Goal: Task Accomplishment & Management: Use online tool/utility

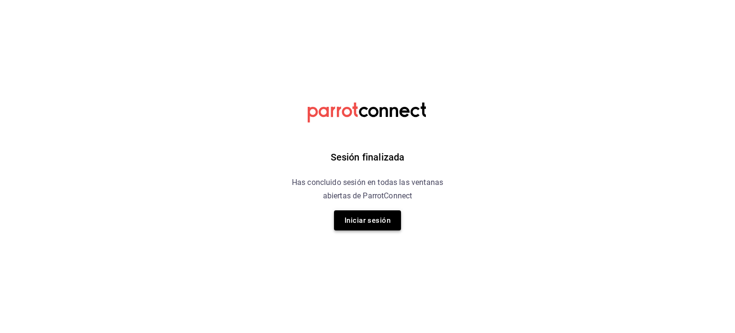
click at [368, 224] on button "Iniciar sesión" at bounding box center [367, 220] width 67 height 20
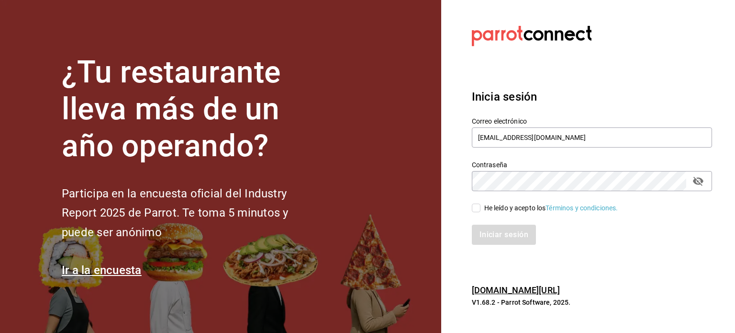
click at [475, 209] on input "He leído y acepto los Términos y condiciones." at bounding box center [476, 207] width 9 height 9
checkbox input "true"
click at [498, 233] on button "Iniciar sesión" at bounding box center [504, 234] width 65 height 20
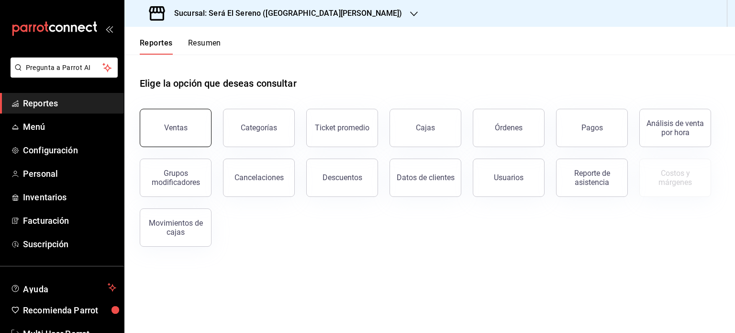
click at [176, 129] on div "Ventas" at bounding box center [175, 127] width 23 height 9
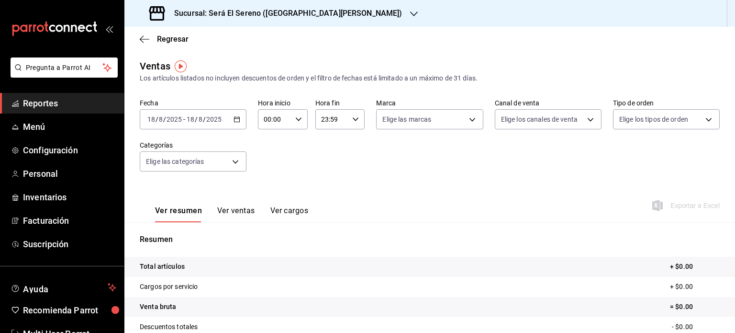
click at [236, 120] on icon "button" at bounding box center [237, 119] width 7 height 7
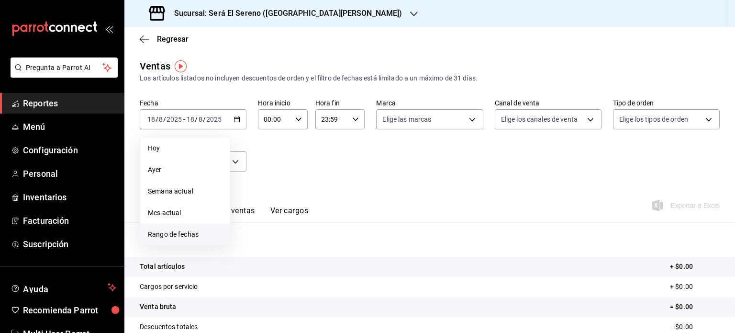
click at [203, 235] on span "Rango de fechas" at bounding box center [185, 234] width 74 height 10
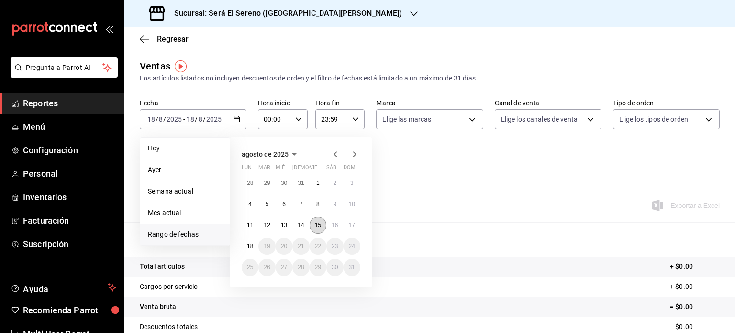
click at [322, 220] on button "15" at bounding box center [318, 224] width 17 height 17
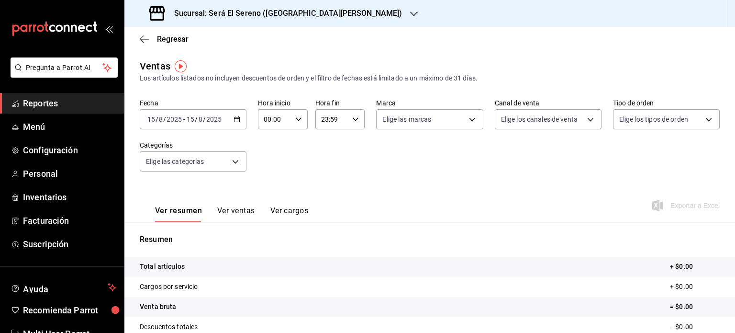
click at [322, 220] on div "Ver resumen Ver ventas Ver cargos Exportar a Excel" at bounding box center [429, 202] width 611 height 39
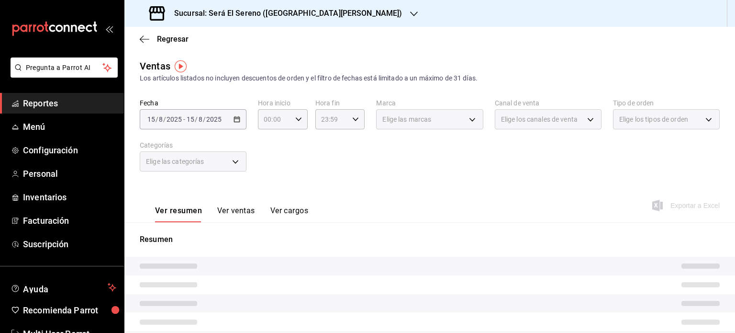
click at [322, 220] on div "Ver resumen Ver ventas Ver cargos Exportar a Excel" at bounding box center [429, 202] width 611 height 39
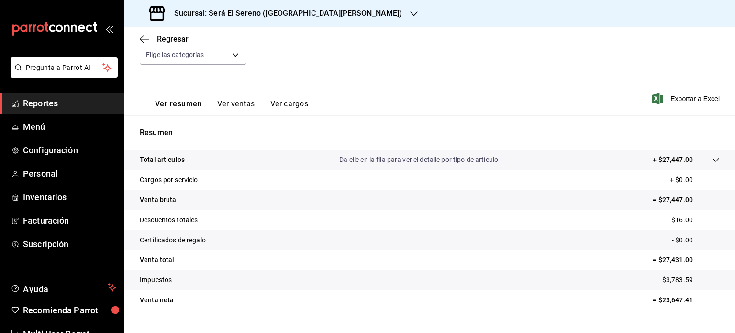
scroll to position [108, 0]
click at [410, 15] on icon "button" at bounding box center [414, 14] width 8 height 8
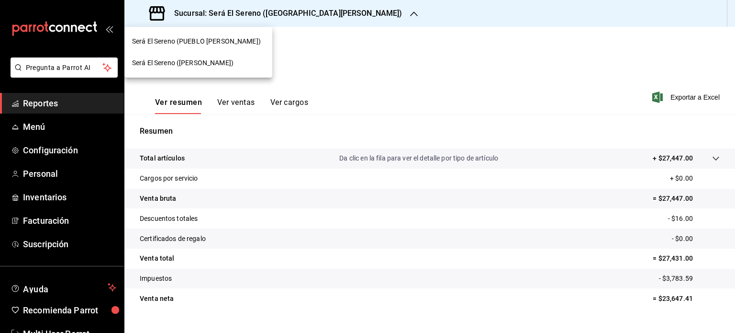
click at [243, 61] on div "Será El Sereno ([PERSON_NAME])" at bounding box center [198, 63] width 133 height 10
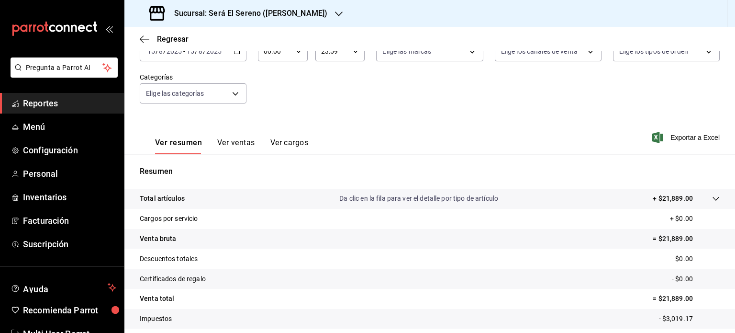
scroll to position [126, 0]
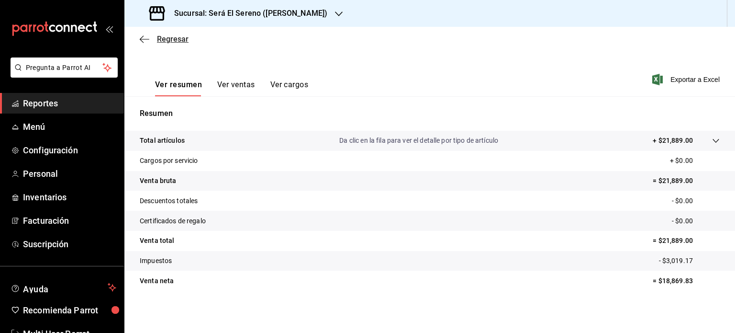
click at [142, 41] on icon "button" at bounding box center [142, 38] width 4 height 7
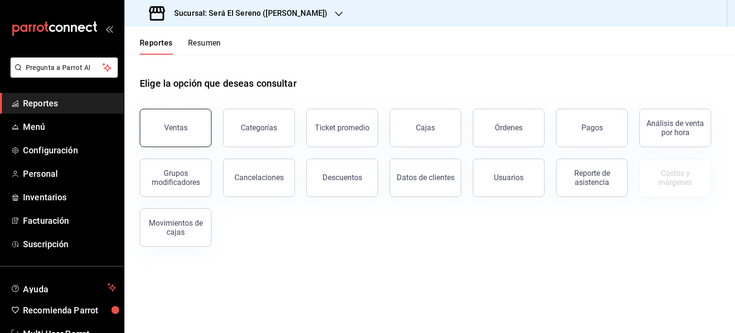
click at [175, 128] on div "Ventas" at bounding box center [175, 127] width 23 height 9
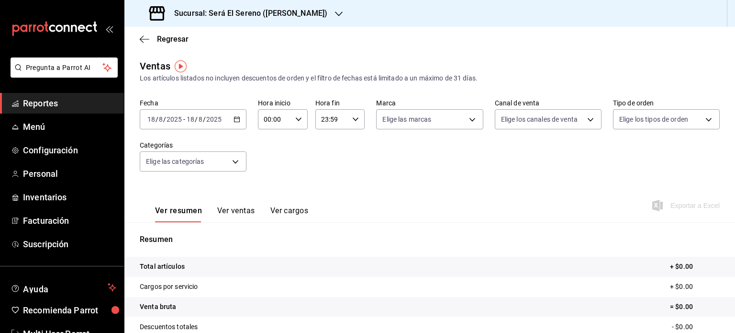
click at [236, 117] on \(Stroke\) "button" at bounding box center [237, 119] width 6 height 5
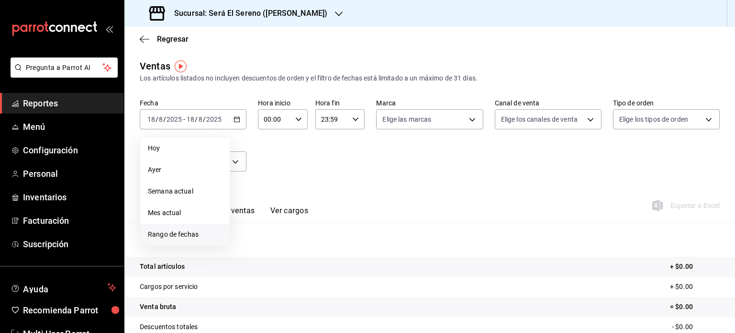
click at [207, 232] on span "Rango de fechas" at bounding box center [185, 234] width 74 height 10
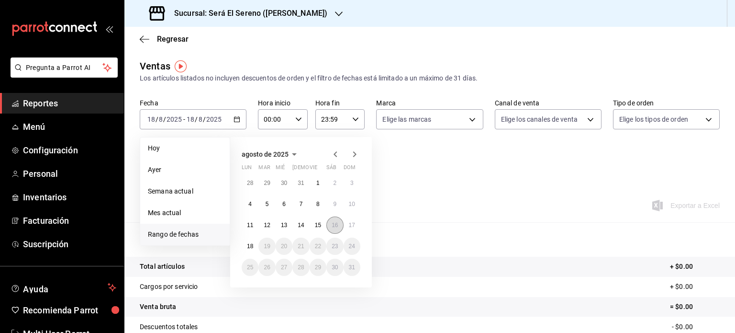
click at [334, 224] on abbr "16" at bounding box center [335, 225] width 6 height 7
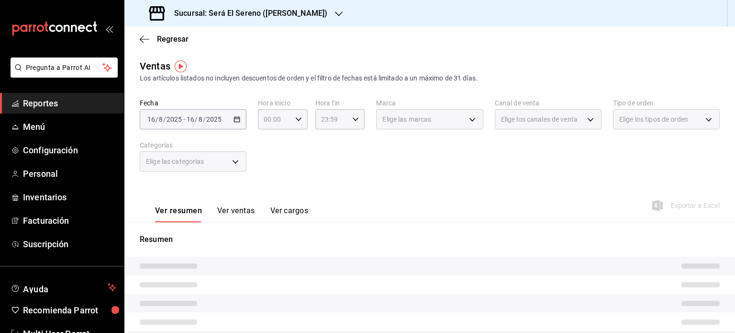
click at [334, 224] on div "Resumen" at bounding box center [429, 328] width 611 height 213
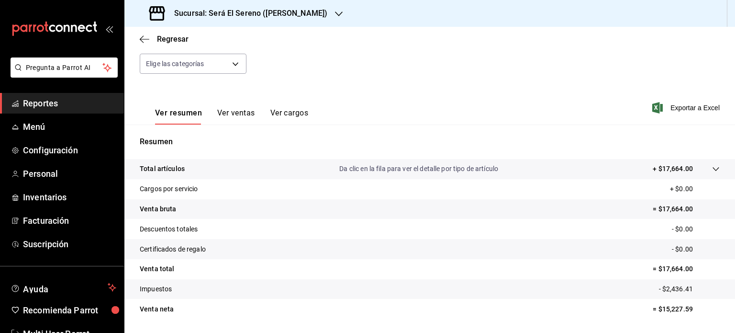
scroll to position [111, 0]
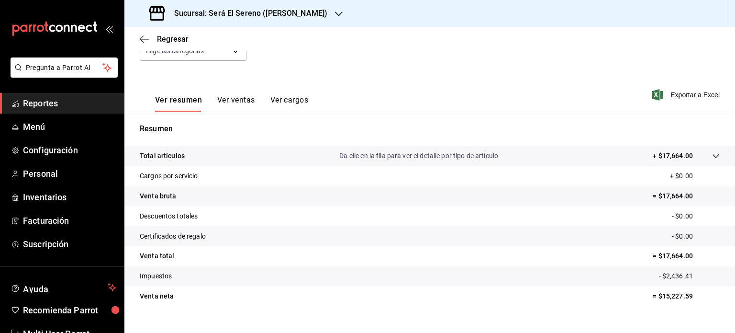
click at [335, 12] on icon "button" at bounding box center [339, 14] width 8 height 8
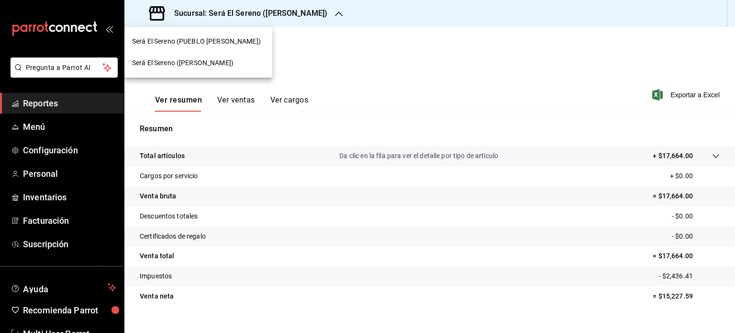
click at [247, 40] on div "Será El Sereno (PUEBLO [PERSON_NAME])" at bounding box center [198, 41] width 133 height 10
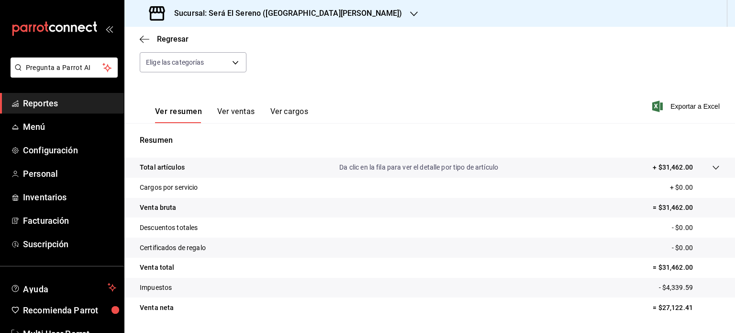
scroll to position [126, 0]
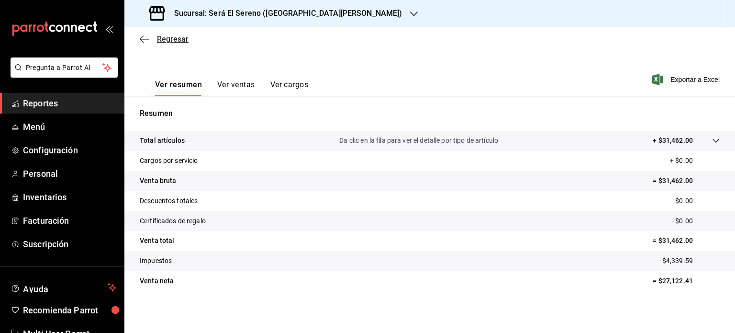
click at [144, 41] on icon "button" at bounding box center [145, 39] width 10 height 9
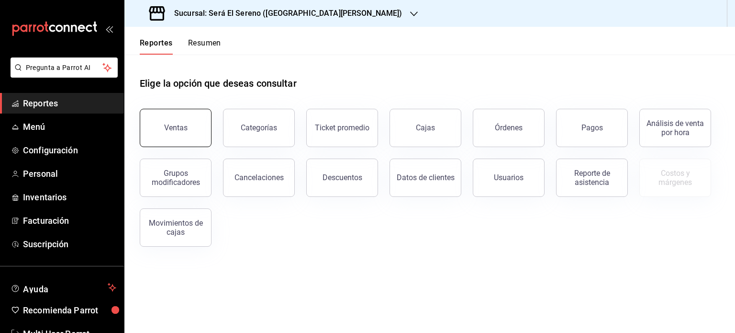
click at [171, 127] on div "Ventas" at bounding box center [175, 127] width 23 height 9
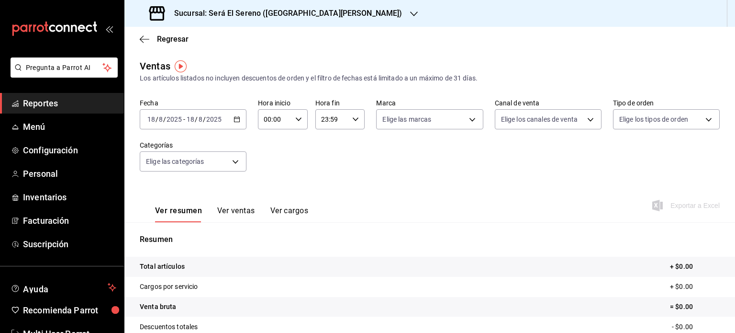
click at [235, 122] on \(Stroke\) "button" at bounding box center [237, 119] width 6 height 5
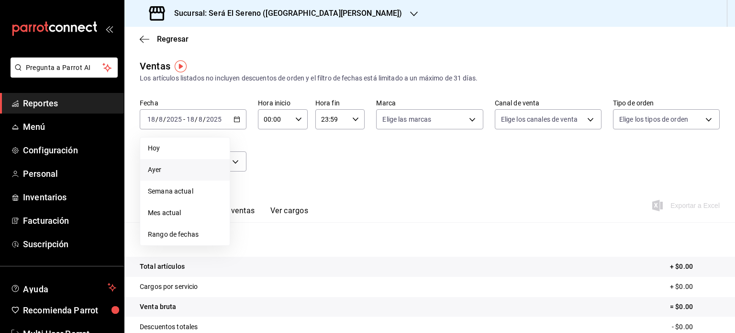
click at [209, 172] on span "Ayer" at bounding box center [185, 170] width 74 height 10
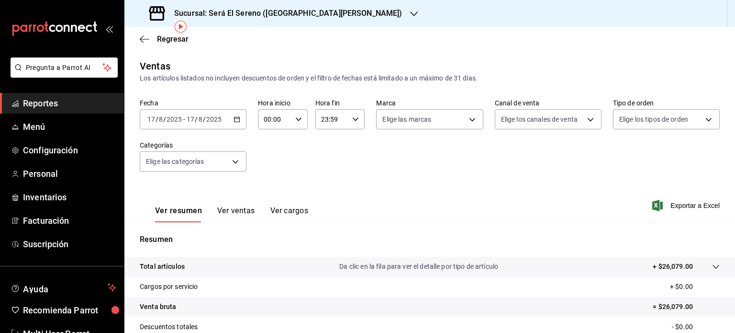
scroll to position [126, 0]
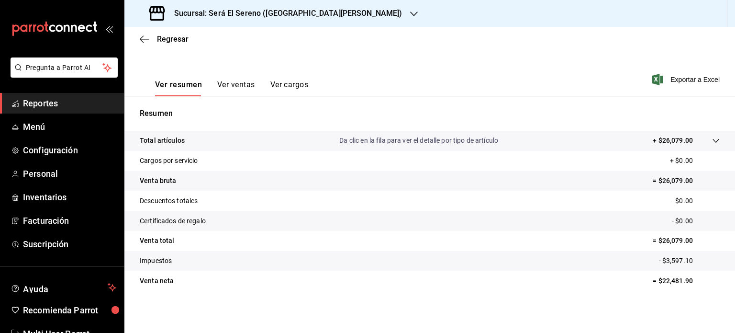
click at [410, 13] on icon "button" at bounding box center [414, 13] width 8 height 5
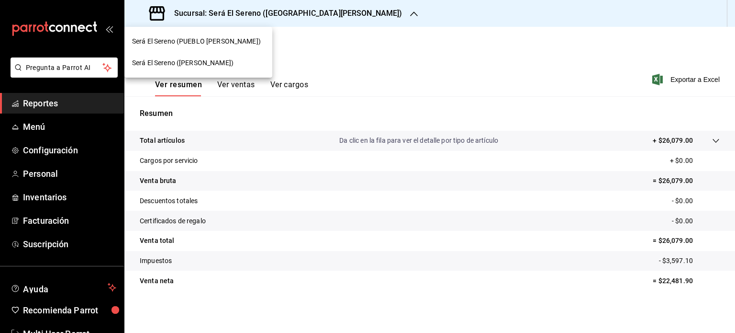
click at [246, 61] on div "Será El Sereno ([PERSON_NAME])" at bounding box center [198, 63] width 133 height 10
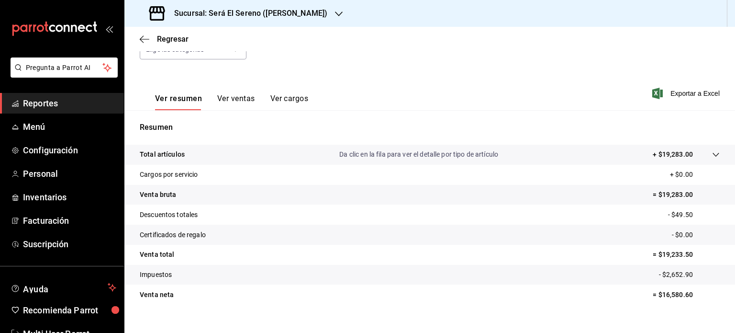
scroll to position [113, 0]
